Goal: Use online tool/utility: Utilize a website feature to perform a specific function

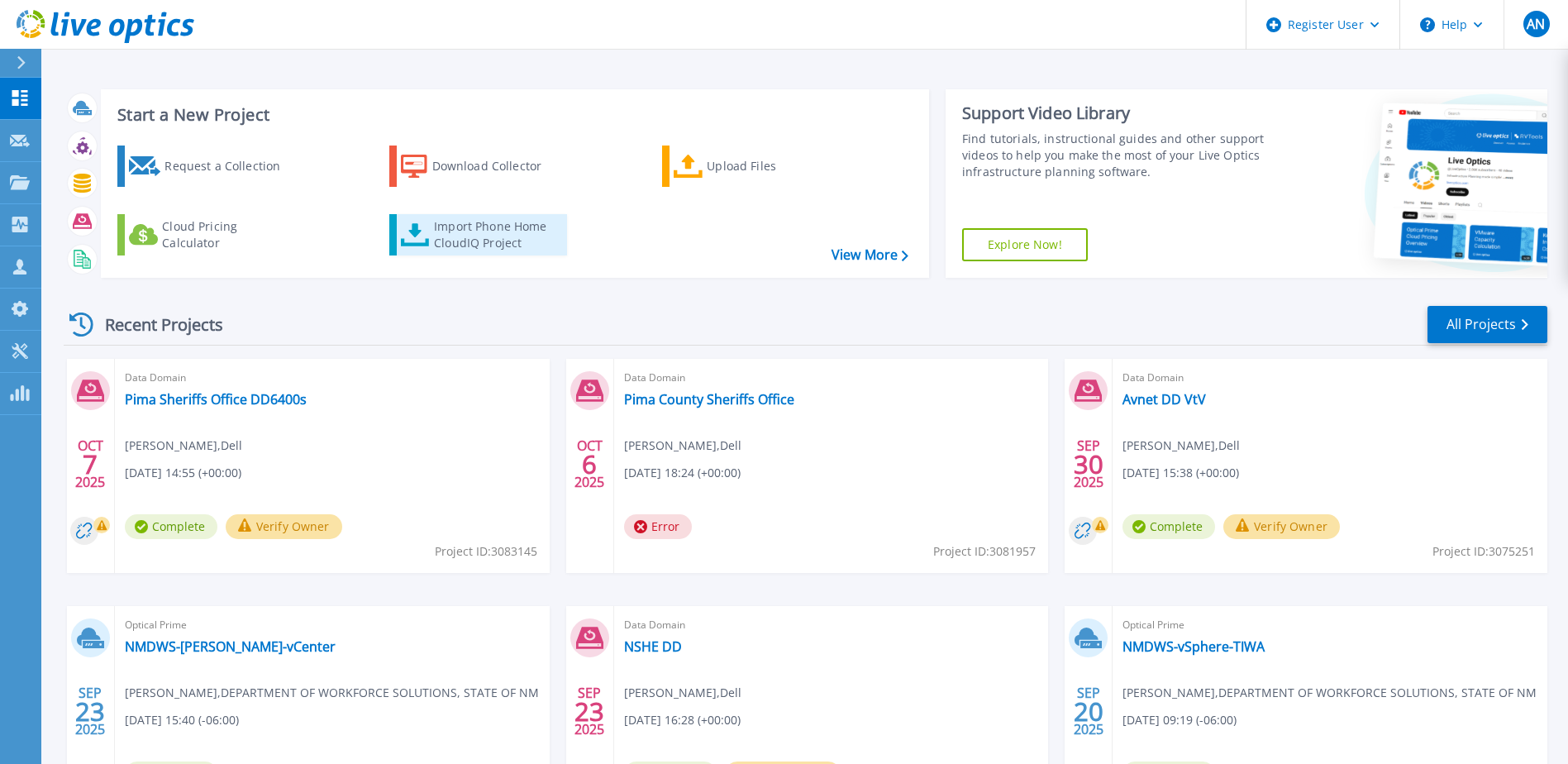
click at [472, 236] on div "Import Phone Home CloudIQ Project" at bounding box center [498, 235] width 129 height 33
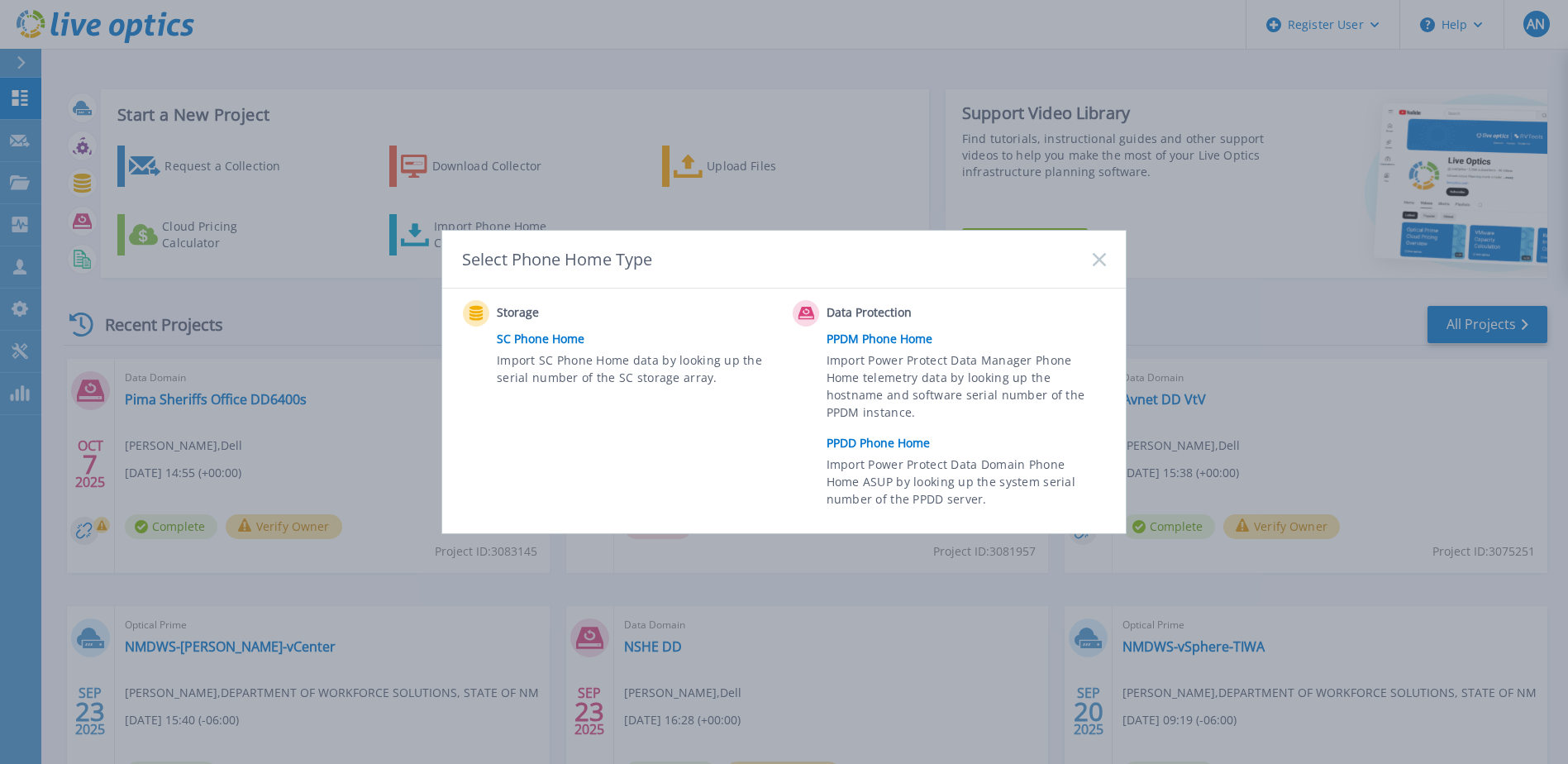
click at [897, 334] on link "PPDM Phone Home" at bounding box center [971, 339] width 288 height 25
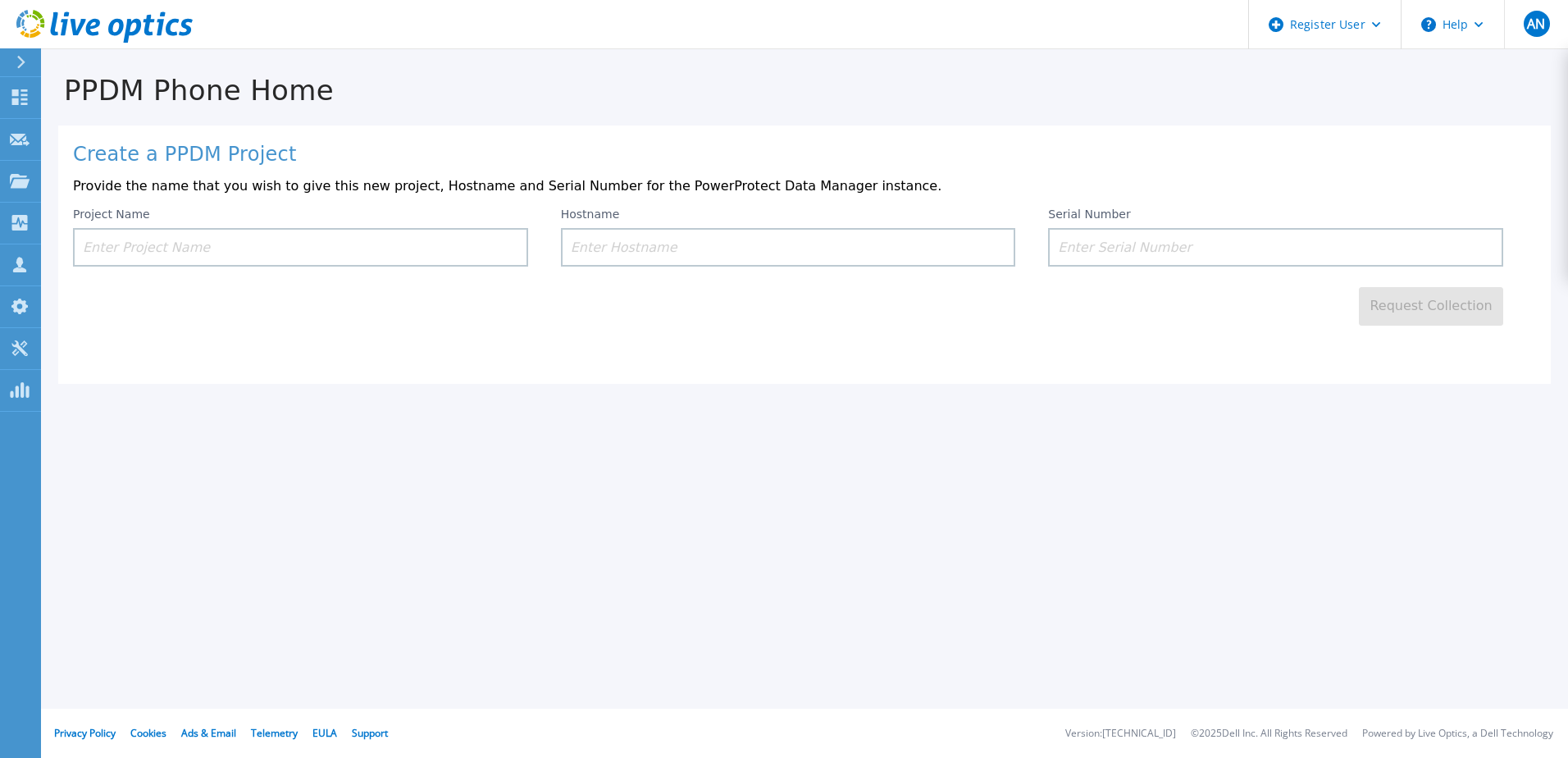
click at [806, 237] on input at bounding box center [788, 247] width 455 height 39
paste input "hqppdm01.sheriff.pima.gov"
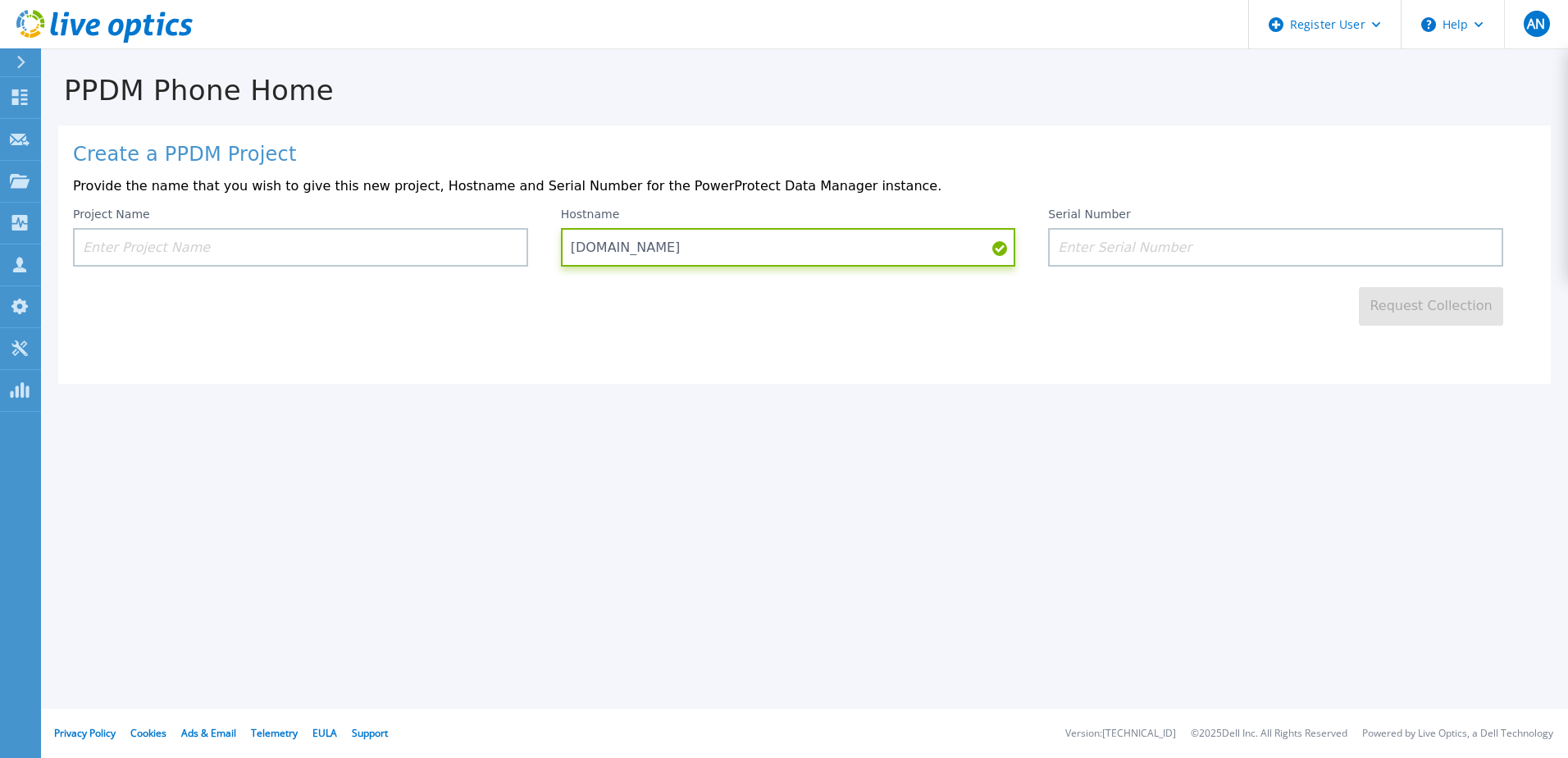
type input "hqppdm01.sheriff.pima.gov"
click at [348, 241] on input at bounding box center [300, 247] width 455 height 39
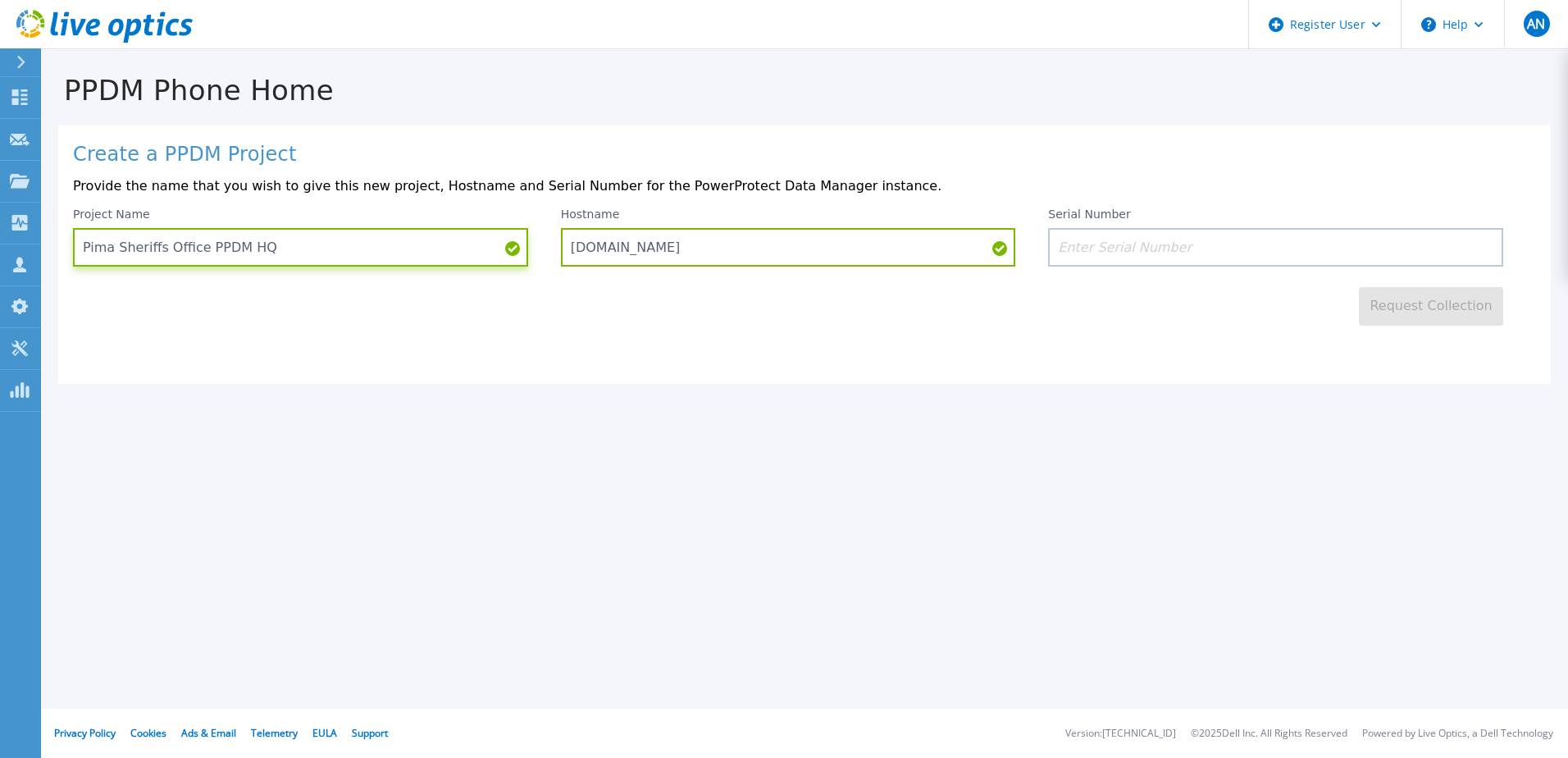
type input "Pima Sheriffs Office PPDM HQ"
click at [1124, 245] on input at bounding box center [1275, 247] width 455 height 39
click at [788, 99] on h1 "PPDM Phone Home" at bounding box center [805, 90] width 1527 height 32
